Goal: Find specific page/section: Find specific page/section

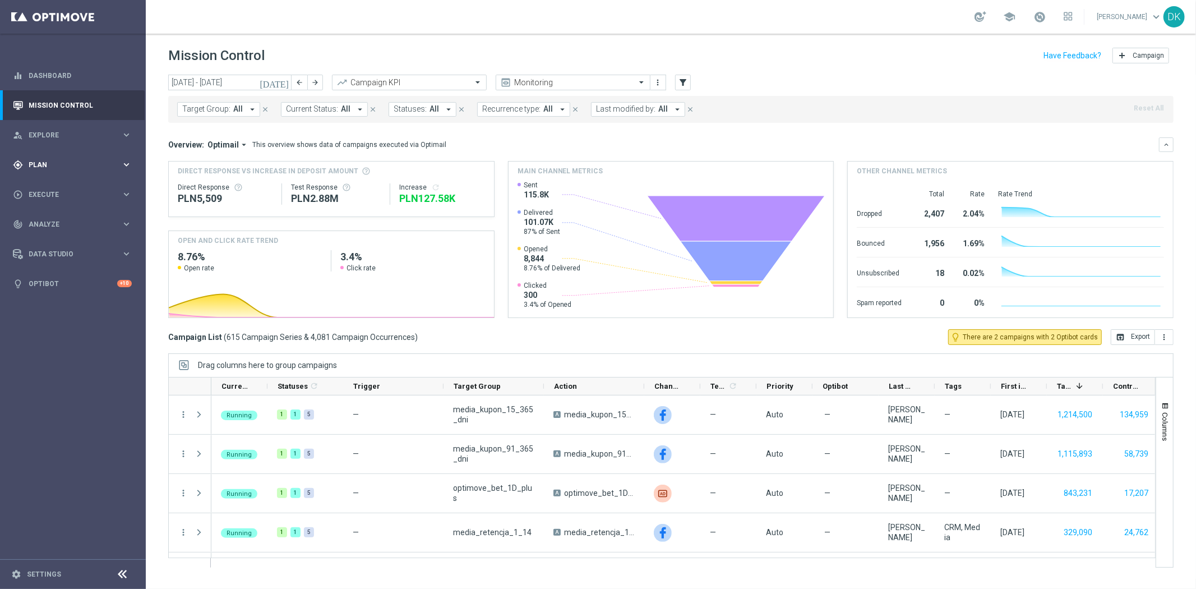
click at [98, 173] on div "gps_fixed Plan keyboard_arrow_right" at bounding box center [72, 165] width 145 height 30
click at [61, 228] on accordion "Templates keyboard_arrow_right Optimail" at bounding box center [86, 221] width 115 height 17
click at [58, 223] on span "Templates" at bounding box center [70, 221] width 80 height 7
click at [58, 236] on link "Optimail" at bounding box center [76, 238] width 82 height 9
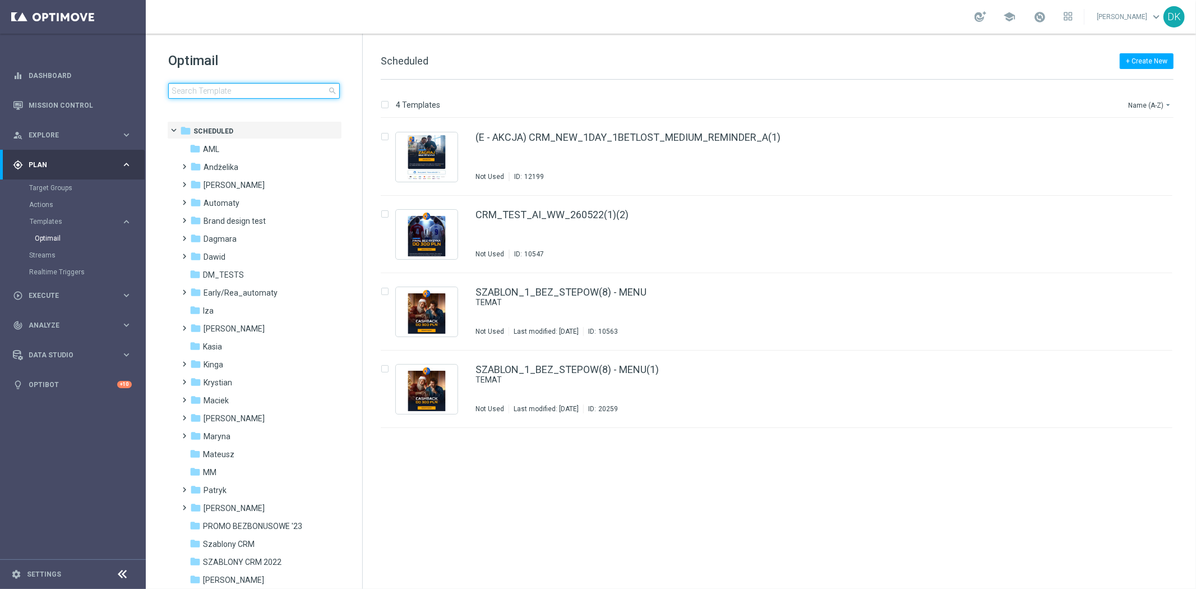
click at [238, 92] on input at bounding box center [254, 91] width 172 height 16
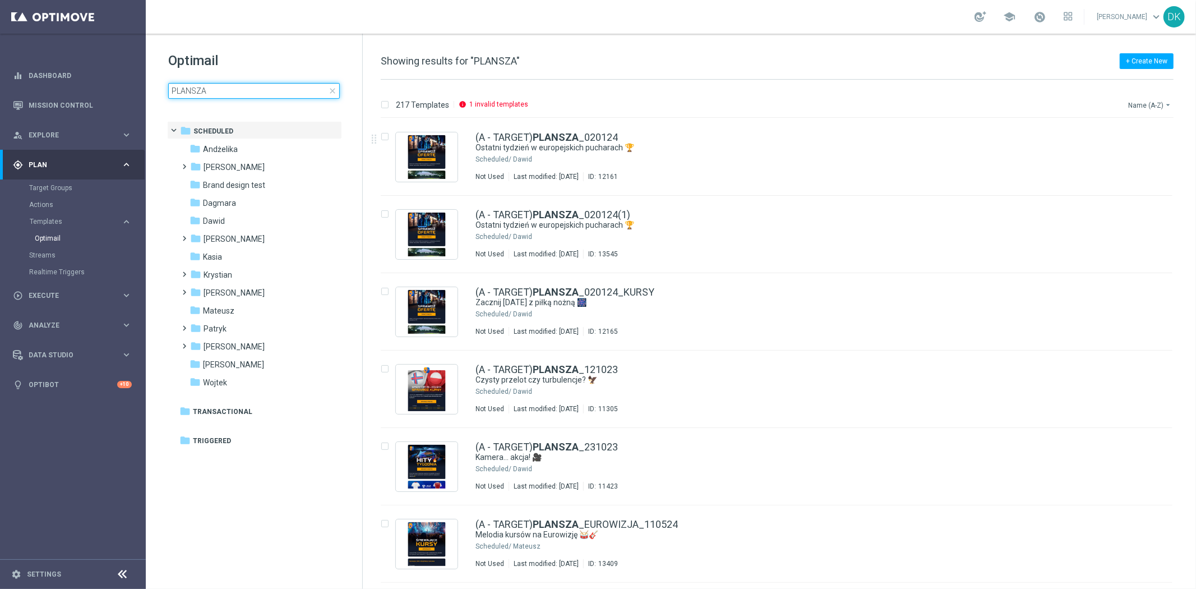
type input "PLANSZA"
click at [1140, 107] on button "Name (A-Z) arrow_drop_down" at bounding box center [1150, 104] width 47 height 13
click at [1139, 160] on div "Date Modified (Newest)" at bounding box center [1129, 155] width 90 height 16
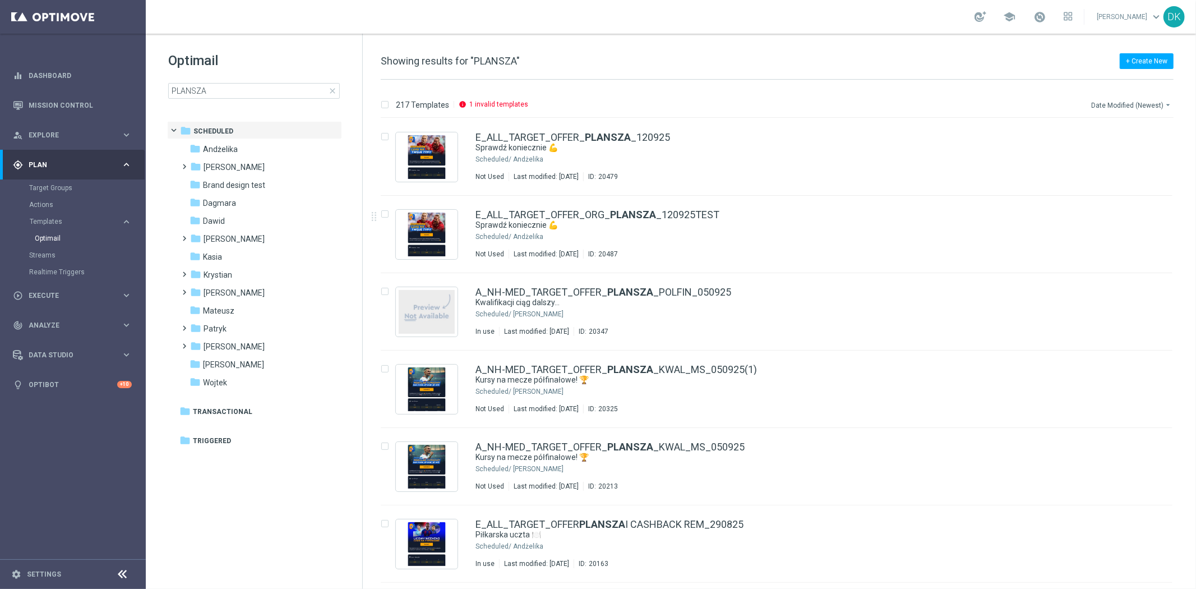
click at [1123, 103] on button "Date Modified (Newest) arrow_drop_down" at bounding box center [1132, 104] width 84 height 13
click at [1129, 155] on span "Date Modified (Newest)" at bounding box center [1130, 155] width 75 height 8
